Goal: Information Seeking & Learning: Learn about a topic

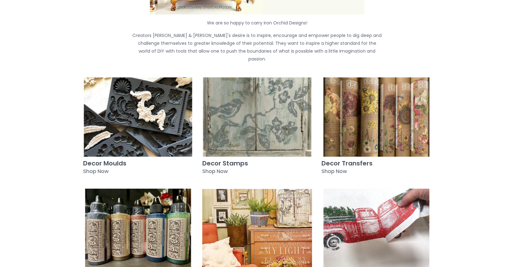
scroll to position [243, 0]
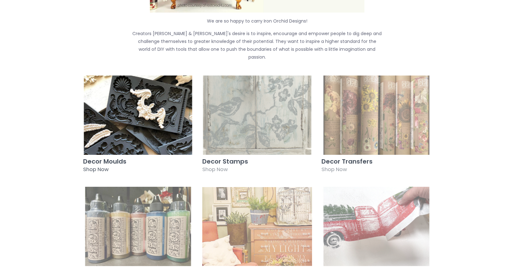
click at [114, 158] on h3 "Decor Moulds" at bounding box center [138, 161] width 110 height 7
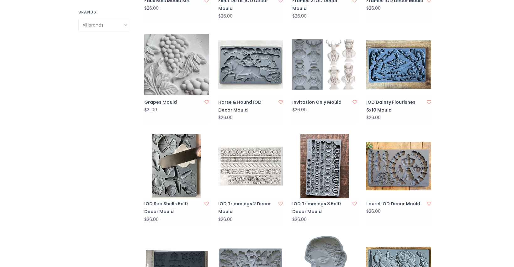
scroll to position [437, 0]
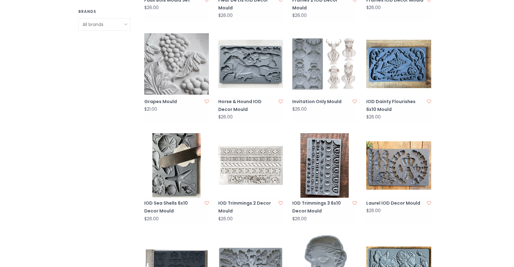
click at [252, 165] on img at bounding box center [250, 165] width 65 height 65
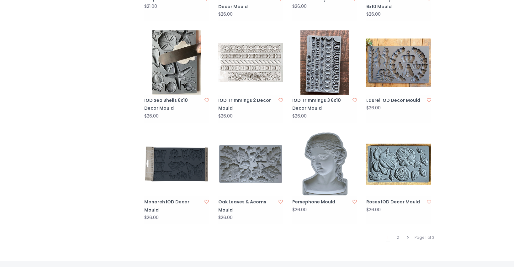
scroll to position [540, 0]
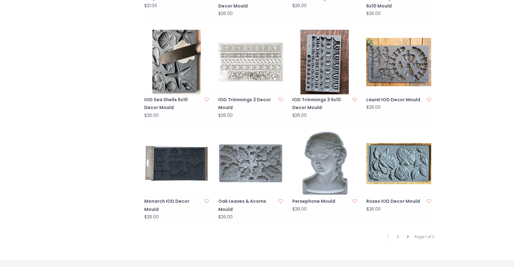
click at [407, 235] on icon at bounding box center [408, 237] width 2 height 4
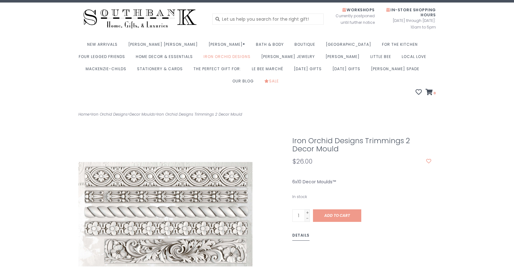
scroll to position [12, 0]
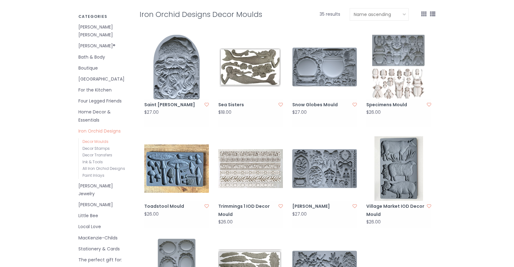
scroll to position [128, 0]
click at [248, 162] on img at bounding box center [250, 169] width 65 height 65
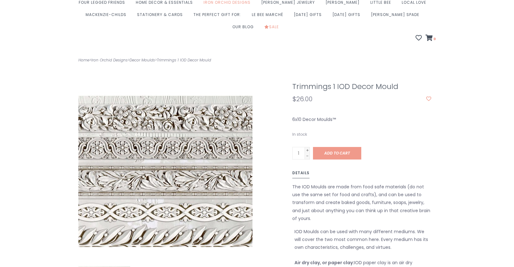
scroll to position [64, 0]
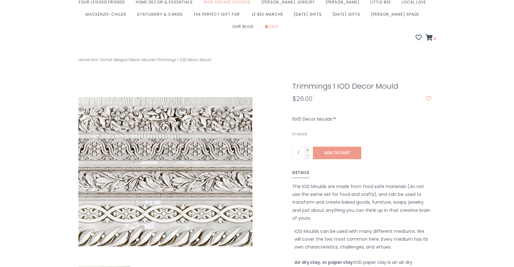
click at [187, 108] on img at bounding box center [146, 193] width 321 height 321
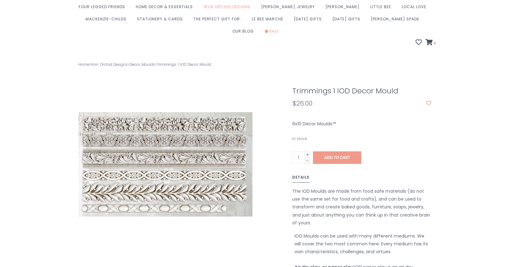
scroll to position [58, 0]
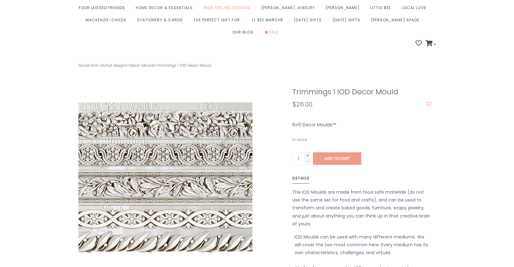
click at [225, 114] on img at bounding box center [114, 198] width 321 height 321
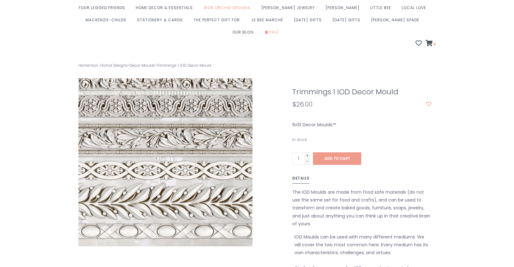
click at [162, 171] on img at bounding box center [168, 150] width 321 height 321
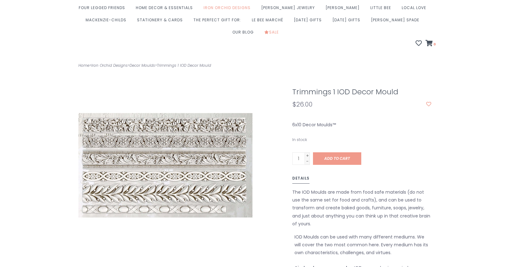
click at [300, 88] on h1 "Trimmings 1 IOD Decor Mould" at bounding box center [361, 92] width 139 height 8
drag, startPoint x: 300, startPoint y: 79, endPoint x: 372, endPoint y: 83, distance: 72.6
click at [372, 88] on h1 "Trimmings 1 IOD Decor Mould" at bounding box center [361, 92] width 139 height 8
copy h1 "Trimmings 1 IOD Decor Mould"
